Goal: Task Accomplishment & Management: Complete application form

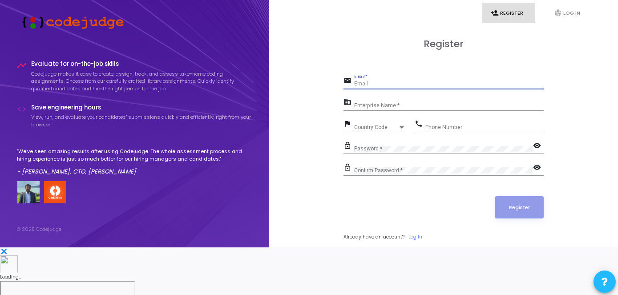
click at [444, 87] on input "Email *" at bounding box center [449, 84] width 190 height 6
type input "ag9720777@gmail.com"
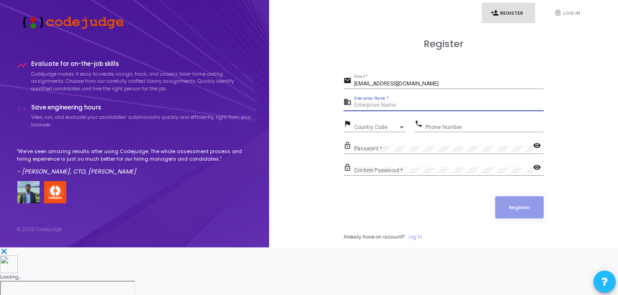
click at [402, 109] on input "Enterprise Name *" at bounding box center [449, 105] width 190 height 6
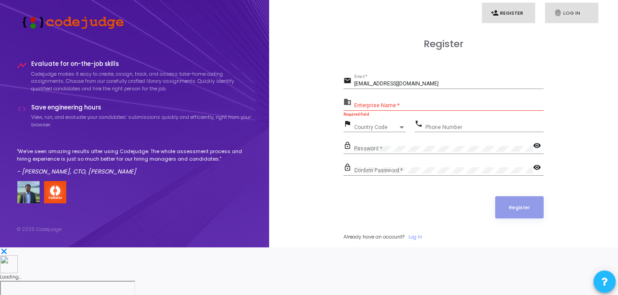
click at [567, 13] on link "fingerprint Log In" at bounding box center [571, 13] width 53 height 21
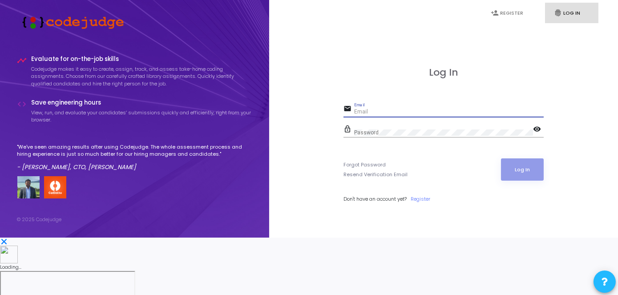
click at [392, 115] on input "Email" at bounding box center [449, 112] width 190 height 6
type input "ag9720777@gmail.com"
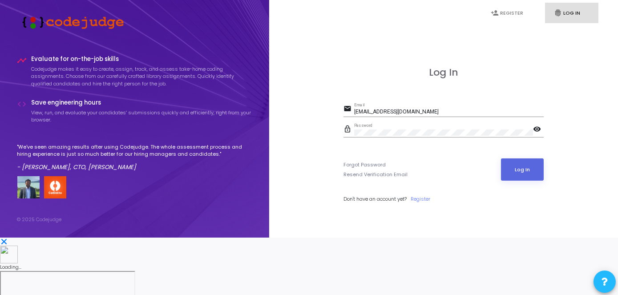
click at [535, 135] on mat-icon "visibility" at bounding box center [538, 130] width 11 height 11
click at [525, 181] on button "Log In" at bounding box center [522, 169] width 43 height 22
click at [420, 203] on link "Register" at bounding box center [421, 199] width 20 height 8
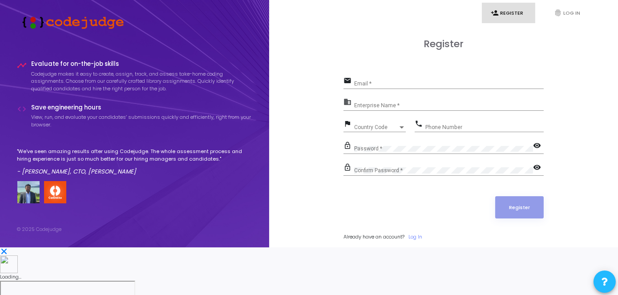
click at [415, 87] on input "Email *" at bounding box center [449, 84] width 190 height 6
type input "ag9720777@gmail.com"
click at [420, 110] on div "Enterprise Name *" at bounding box center [449, 104] width 190 height 14
click at [349, 108] on mat-icon "business" at bounding box center [349, 102] width 11 height 11
click at [390, 109] on input "Enterprise Name *" at bounding box center [449, 105] width 190 height 6
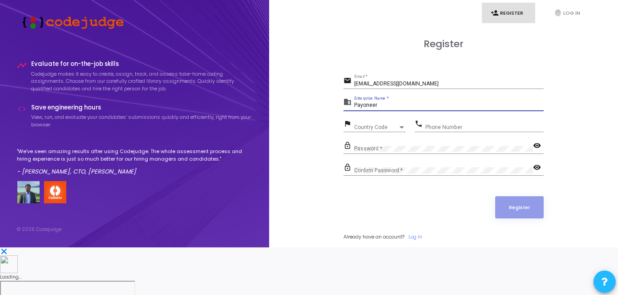
type input "Payoneer"
click at [375, 130] on span "Country Code" at bounding box center [370, 127] width 32 height 6
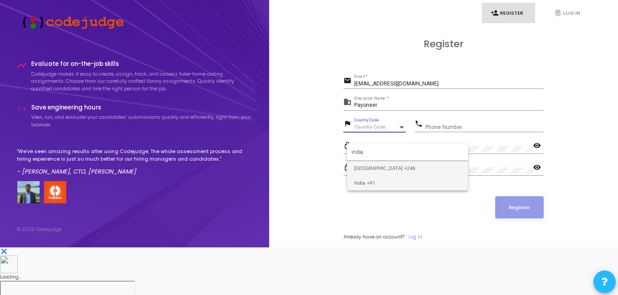
type input "india"
click at [402, 178] on span "India +91" at bounding box center [407, 183] width 107 height 15
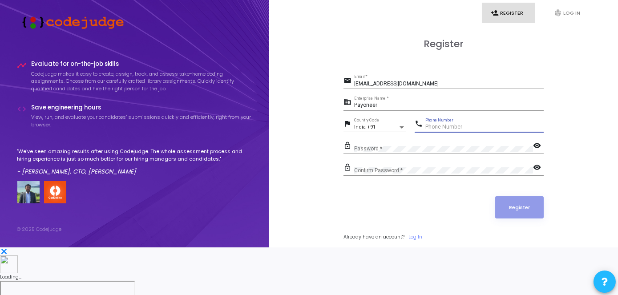
click at [444, 130] on input "Phone Number" at bounding box center [484, 127] width 118 height 6
type input "9720777067"
click at [410, 175] on div "Confirm Password *" at bounding box center [443, 169] width 179 height 14
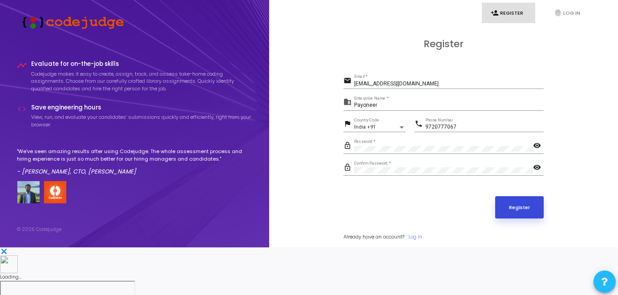
click at [521, 219] on button "Register" at bounding box center [519, 207] width 49 height 22
click at [526, 219] on button "Register" at bounding box center [519, 207] width 49 height 22
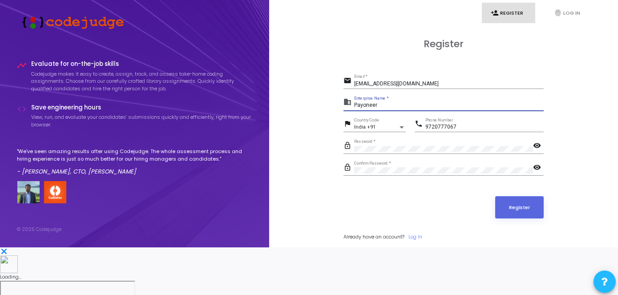
drag, startPoint x: 380, startPoint y: 129, endPoint x: 349, endPoint y: 126, distance: 30.8
click at [349, 110] on div "business Payoneer Enterprise Name *" at bounding box center [444, 103] width 200 height 14
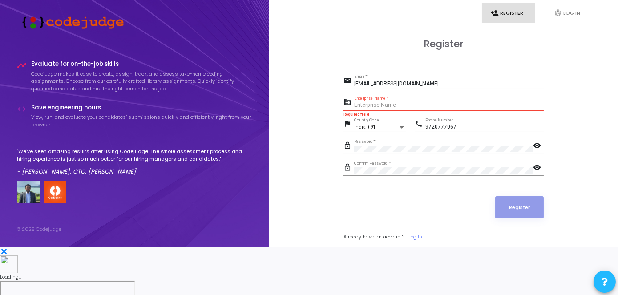
click at [387, 109] on input "Enterprise Name *" at bounding box center [449, 105] width 190 height 6
click at [390, 109] on input "Enterprise Name *" at bounding box center [449, 105] width 190 height 6
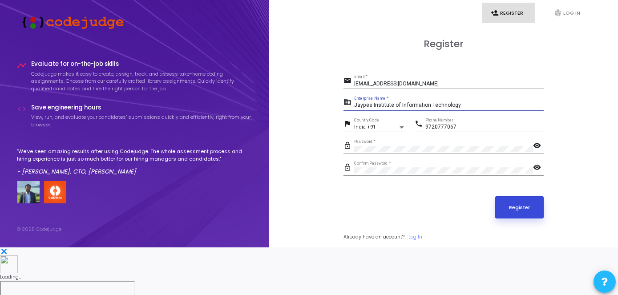
type input "Jaypee Institute of Information Technology"
click at [528, 219] on button "Register" at bounding box center [519, 207] width 49 height 22
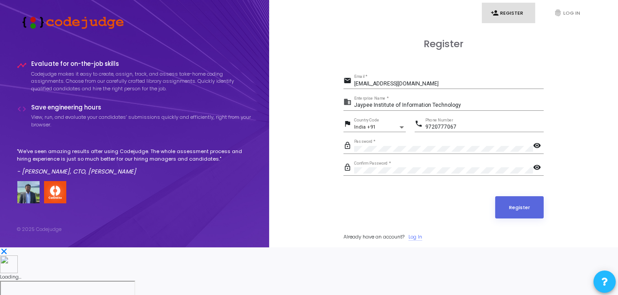
click at [420, 241] on link "Log In" at bounding box center [416, 237] width 14 height 8
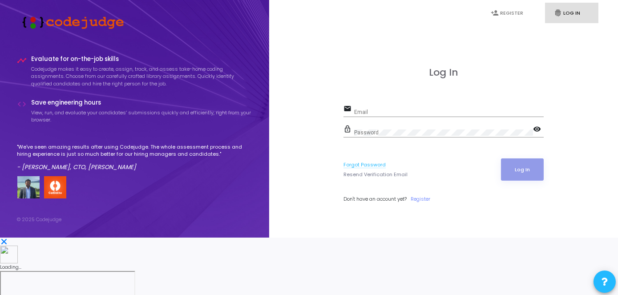
click at [371, 169] on link "Forgot Password" at bounding box center [365, 165] width 42 height 8
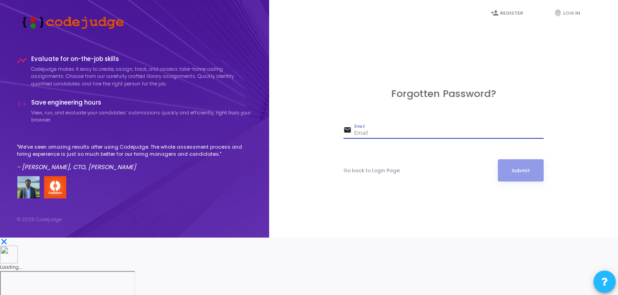
click at [375, 137] on input "Email" at bounding box center [449, 133] width 190 height 6
type input "ag9720777@gmail.com"
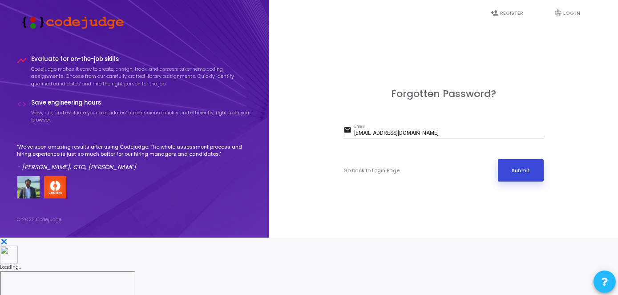
click at [519, 182] on button "Submit" at bounding box center [521, 170] width 46 height 22
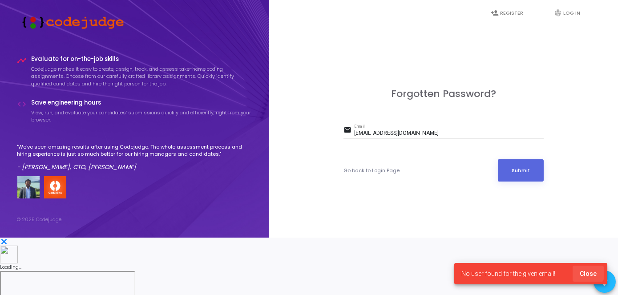
click at [587, 272] on span "Close" at bounding box center [588, 273] width 17 height 7
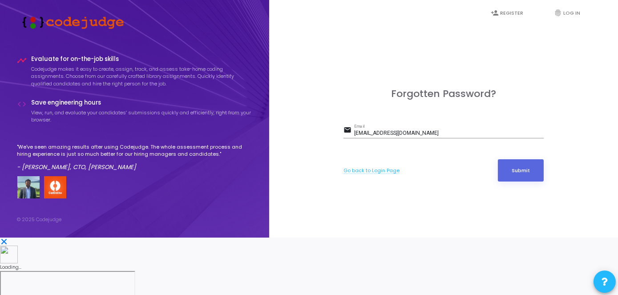
click at [370, 174] on link "Go back to Login Page" at bounding box center [372, 171] width 56 height 8
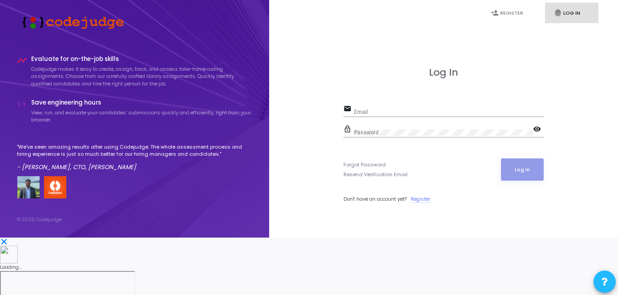
click at [419, 203] on link "Register" at bounding box center [421, 199] width 20 height 8
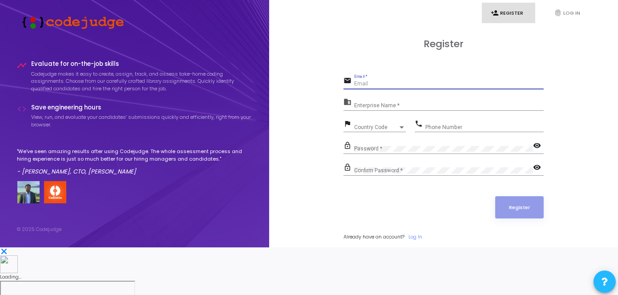
click at [395, 87] on input "Email *" at bounding box center [449, 84] width 190 height 6
type input "ag9720777@gmail.com"
click at [391, 109] on input "Enterprise Name *" at bounding box center [449, 105] width 190 height 6
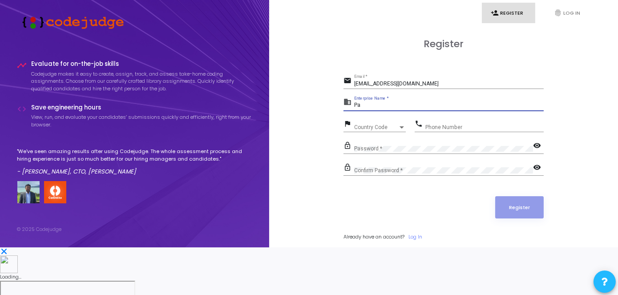
type input "P"
click at [392, 109] on input "Enterprise Name *" at bounding box center [449, 105] width 190 height 6
paste input "Individual"
click at [392, 109] on input "Individual" at bounding box center [449, 105] width 190 height 6
type input "Individual"
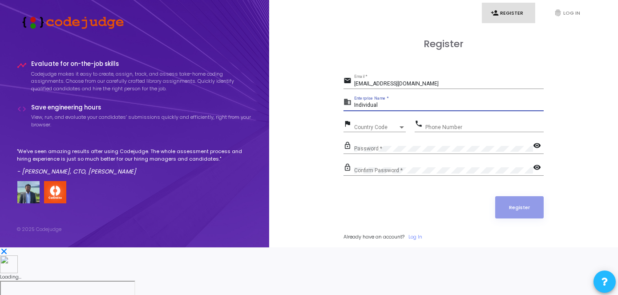
click at [369, 130] on span "Country Code" at bounding box center [376, 127] width 44 height 5
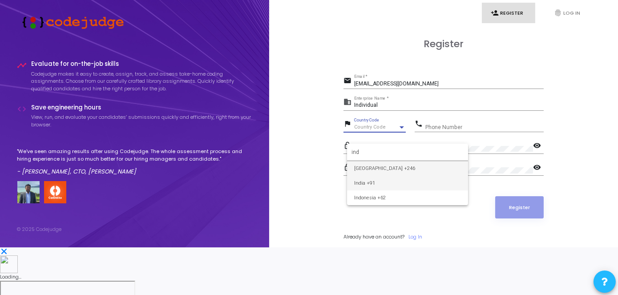
type input "ind"
click at [377, 188] on span "India +91" at bounding box center [407, 183] width 107 height 15
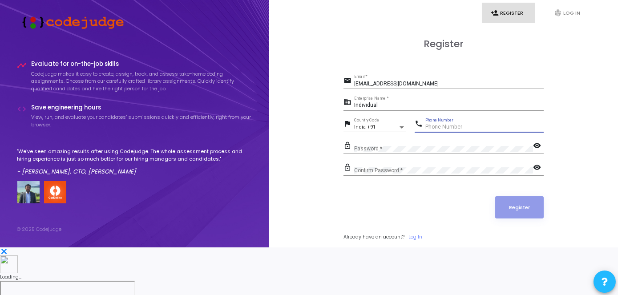
click at [445, 130] on input "Phone Number" at bounding box center [484, 127] width 118 height 6
type input "9720777067"
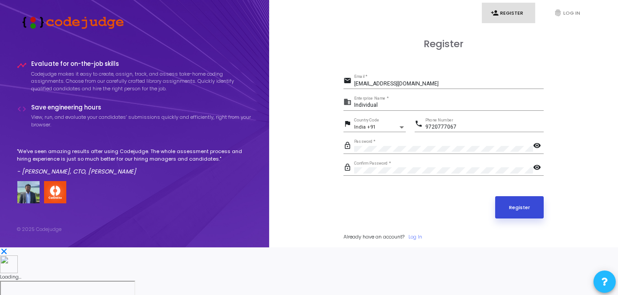
click at [513, 219] on button "Register" at bounding box center [519, 207] width 49 height 22
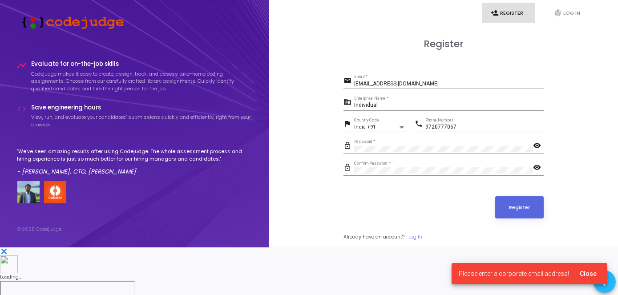
click at [589, 273] on span "Close" at bounding box center [588, 273] width 17 height 7
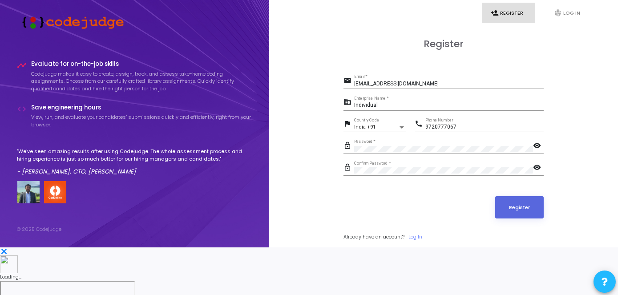
drag, startPoint x: 124, startPoint y: 20, endPoint x: 41, endPoint y: 19, distance: 82.8
click at [41, 19] on div at bounding box center [134, 22] width 235 height 14
click at [295, 45] on div "Register email ag9720777@gmail.com Email * business Individual Enterprise Name …" at bounding box center [443, 149] width 329 height 247
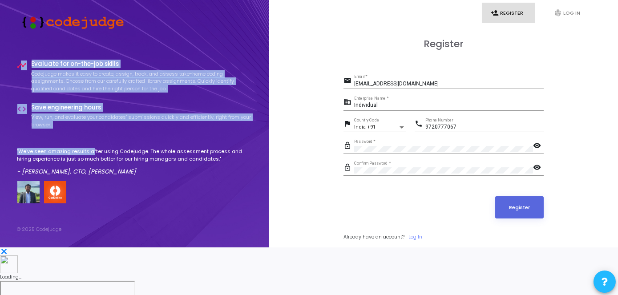
drag, startPoint x: 20, startPoint y: 86, endPoint x: 90, endPoint y: 160, distance: 101.4
click at [90, 160] on div "timeline Evaluate for on-the-job skills Codejudge makes it easy to create, assi…" at bounding box center [134, 132] width 235 height 143
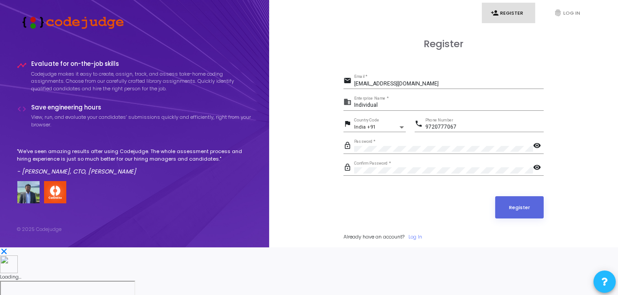
click at [285, 125] on div "Register email ag9720777@gmail.com Email * business Individual Enterprise Name …" at bounding box center [443, 149] width 329 height 247
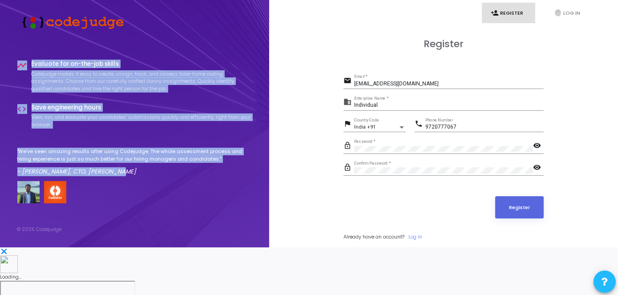
drag, startPoint x: 127, startPoint y: 195, endPoint x: 17, endPoint y: 89, distance: 152.6
click at [17, 89] on div "timeline Evaluate for on-the-job skills Codejudge makes it easy to create, assi…" at bounding box center [134, 132] width 235 height 143
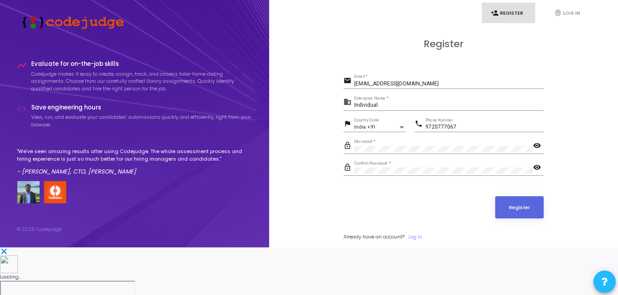
click at [276, 71] on div "person_add Register fingerprint Log In Register email ag9720777@gmail.com Email…" at bounding box center [443, 123] width 349 height 247
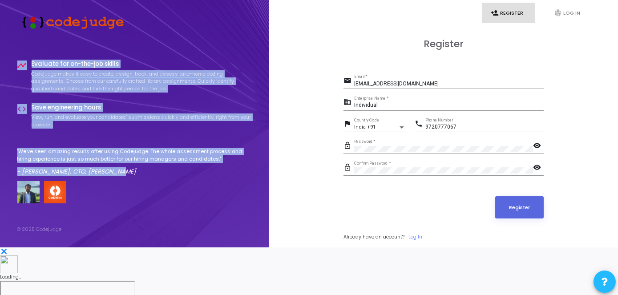
drag, startPoint x: 126, startPoint y: 197, endPoint x: 14, endPoint y: 88, distance: 156.4
click at [14, 88] on div "timeline Evaluate for on-the-job skills Codejudge makes it easy to create, assi…" at bounding box center [134, 123] width 269 height 247
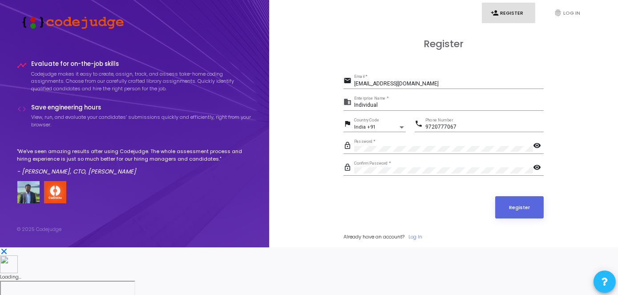
click at [277, 87] on div "person_add Register fingerprint Log In Register email ag9720777@gmail.com Email…" at bounding box center [443, 123] width 349 height 247
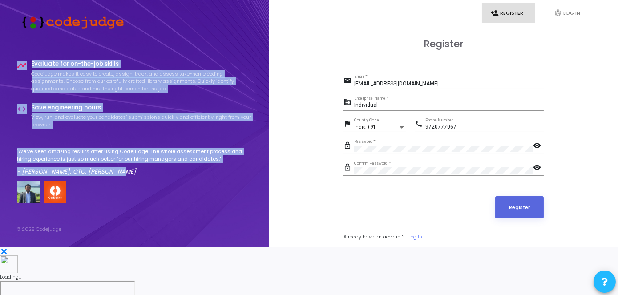
drag, startPoint x: 125, startPoint y: 196, endPoint x: 17, endPoint y: 84, distance: 156.1
click at [17, 84] on div "timeline Evaluate for on-the-job skills Codejudge makes it easy to create, assi…" at bounding box center [134, 135] width 235 height 172
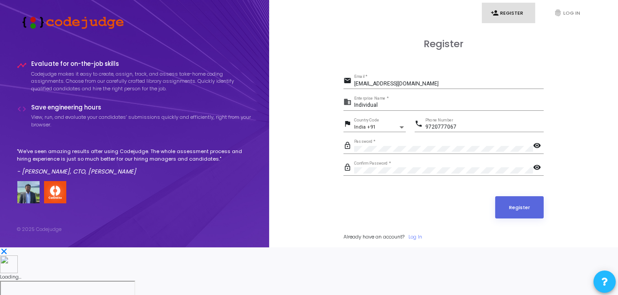
click at [286, 89] on div "Register email ag9720777@gmail.com Email * business Individual Enterprise Name …" at bounding box center [443, 149] width 329 height 247
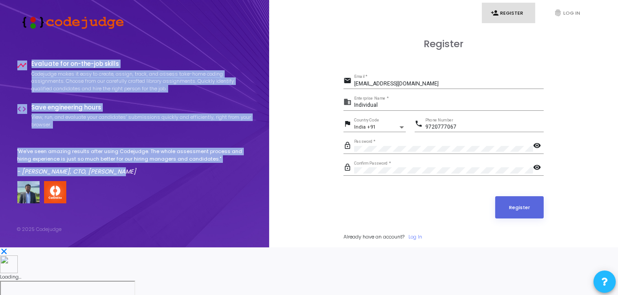
drag, startPoint x: 125, startPoint y: 199, endPoint x: 13, endPoint y: 92, distance: 155.2
click at [13, 92] on div "timeline Evaluate for on-the-job skills Codejudge makes it easy to create, assi…" at bounding box center [134, 123] width 269 height 247
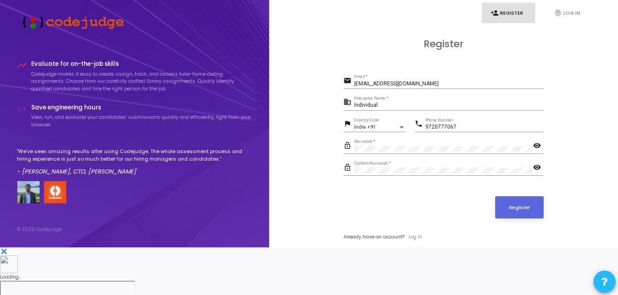
click at [275, 89] on div "person_add Register fingerprint Log In Register email ag9720777@gmail.com Email…" at bounding box center [443, 123] width 349 height 247
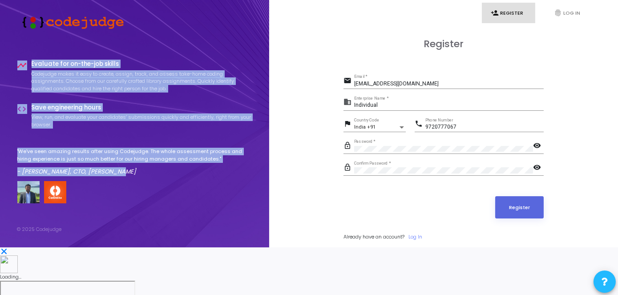
drag, startPoint x: 127, startPoint y: 195, endPoint x: 15, endPoint y: 88, distance: 155.2
click at [15, 88] on div "timeline Evaluate for on-the-job skills Codejudge makes it easy to create, assi…" at bounding box center [134, 123] width 269 height 247
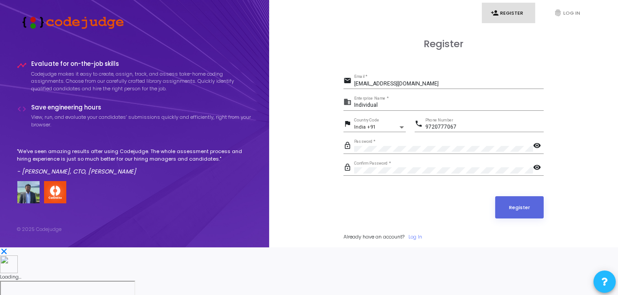
click at [283, 104] on div "Register email ag9720777@gmail.com Email * business Individual Enterprise Name …" at bounding box center [443, 149] width 329 height 247
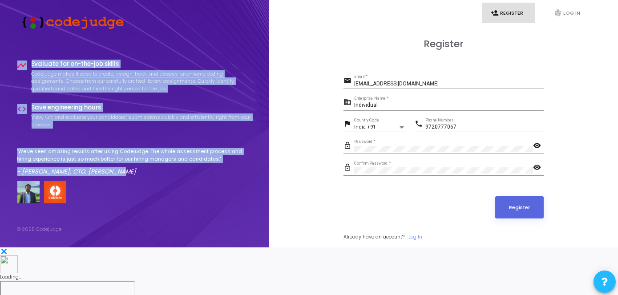
drag, startPoint x: 128, startPoint y: 199, endPoint x: 16, endPoint y: 85, distance: 159.9
click at [17, 85] on div "timeline Evaluate for on-the-job skills Codejudge makes it easy to create, assi…" at bounding box center [134, 132] width 235 height 143
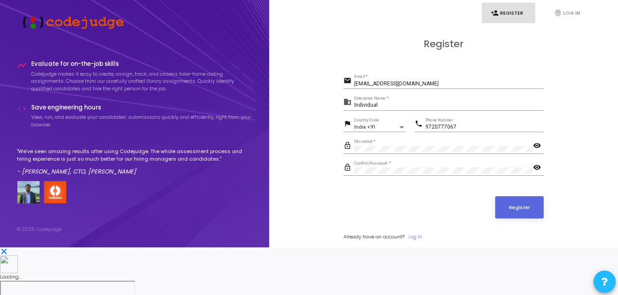
click at [302, 101] on div "Register email ag9720777@gmail.com Email * business Individual Enterprise Name …" at bounding box center [443, 149] width 329 height 247
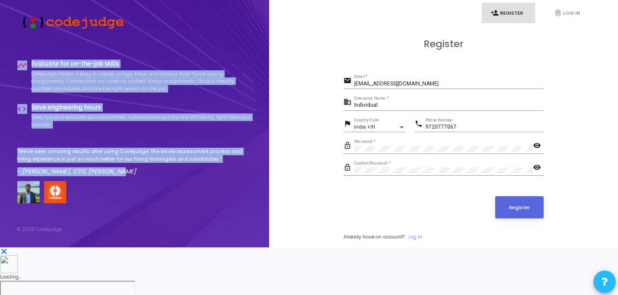
drag, startPoint x: 126, startPoint y: 194, endPoint x: 13, endPoint y: 82, distance: 158.9
click at [13, 82] on div "timeline Evaluate for on-the-job skills Codejudge makes it easy to create, assi…" at bounding box center [134, 123] width 269 height 247
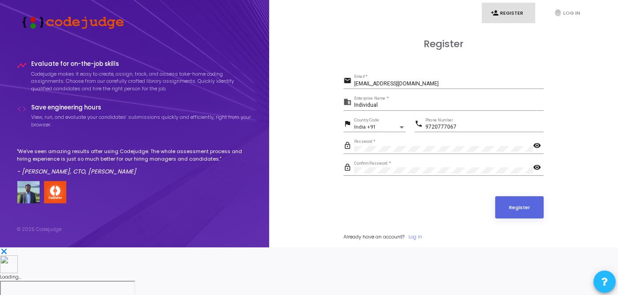
click at [287, 105] on div "Register email ag9720777@gmail.com Email * business Individual Enterprise Name …" at bounding box center [443, 149] width 329 height 247
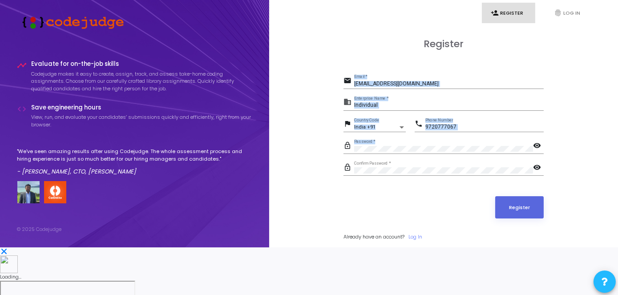
drag, startPoint x: 341, startPoint y: 99, endPoint x: 411, endPoint y: 197, distance: 119.9
click at [411, 197] on div "Register email ag9720777@gmail.com Email * business Individual Enterprise Name …" at bounding box center [443, 149] width 329 height 247
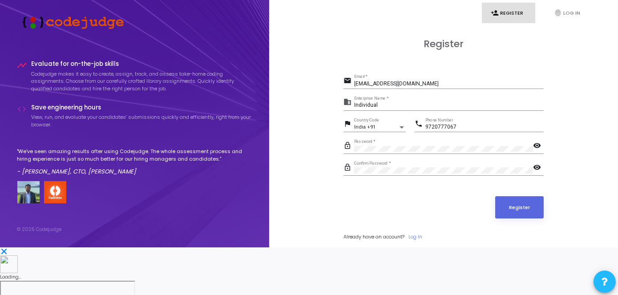
click at [415, 219] on div "Register" at bounding box center [444, 207] width 200 height 22
